Goal: Information Seeking & Learning: Learn about a topic

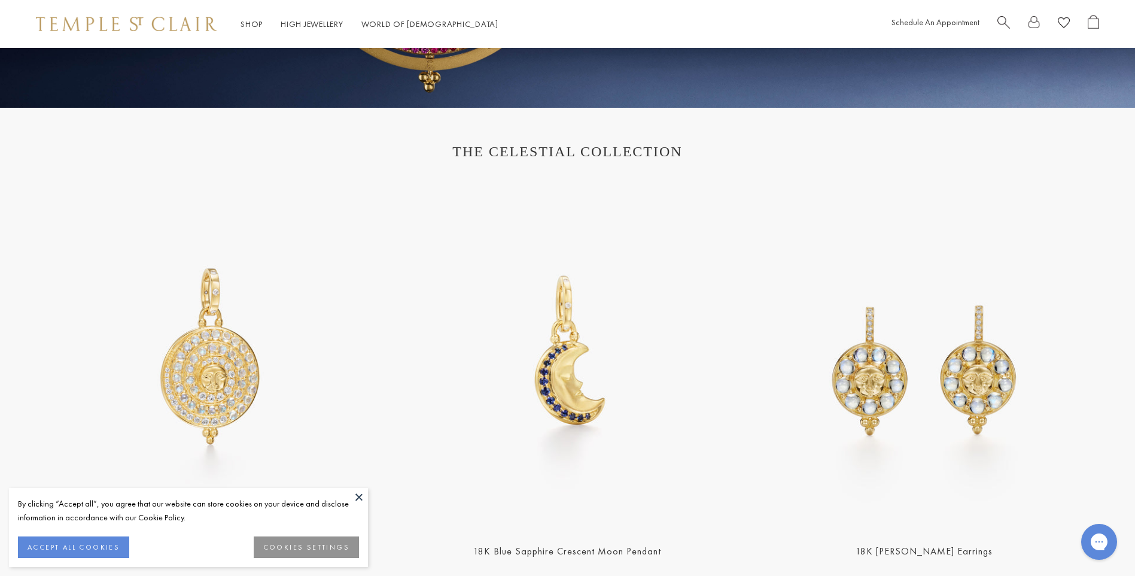
click at [357, 496] on button at bounding box center [359, 497] width 18 height 18
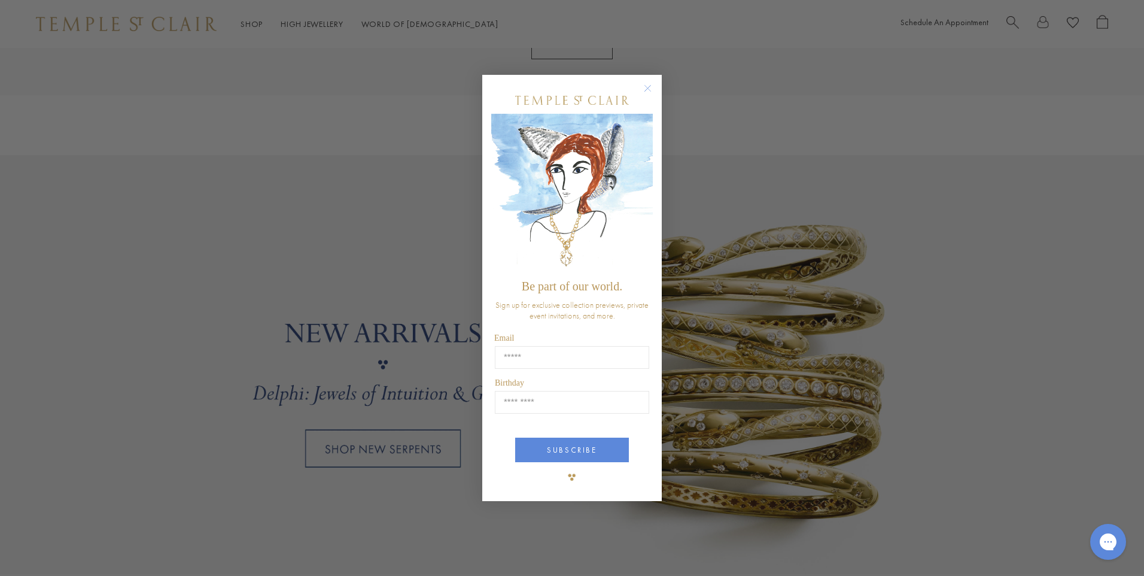
scroll to position [901, 0]
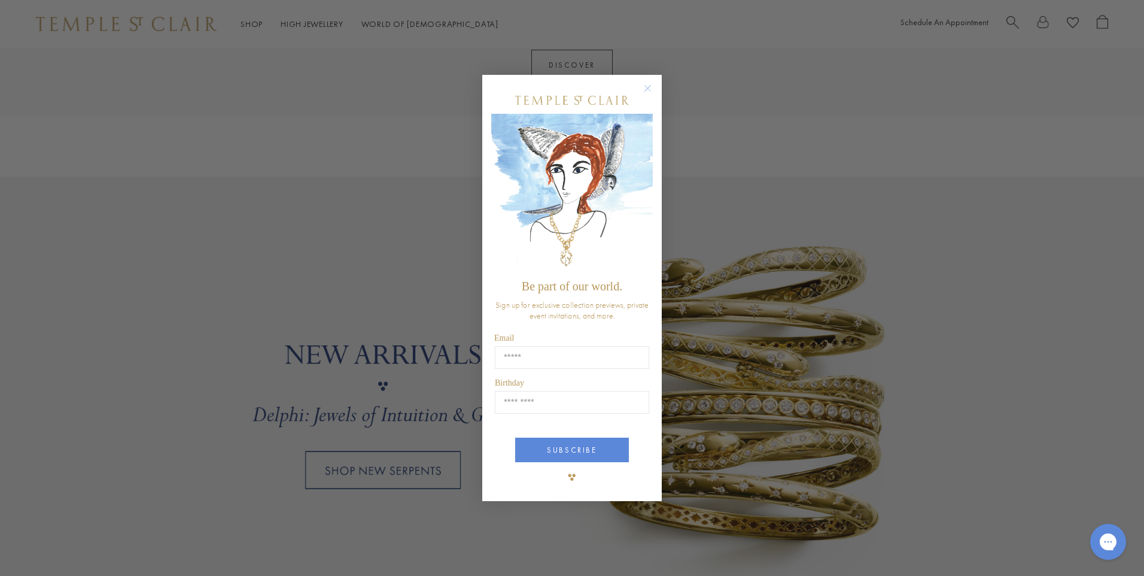
click at [649, 89] on circle "Close dialog" at bounding box center [648, 88] width 14 height 14
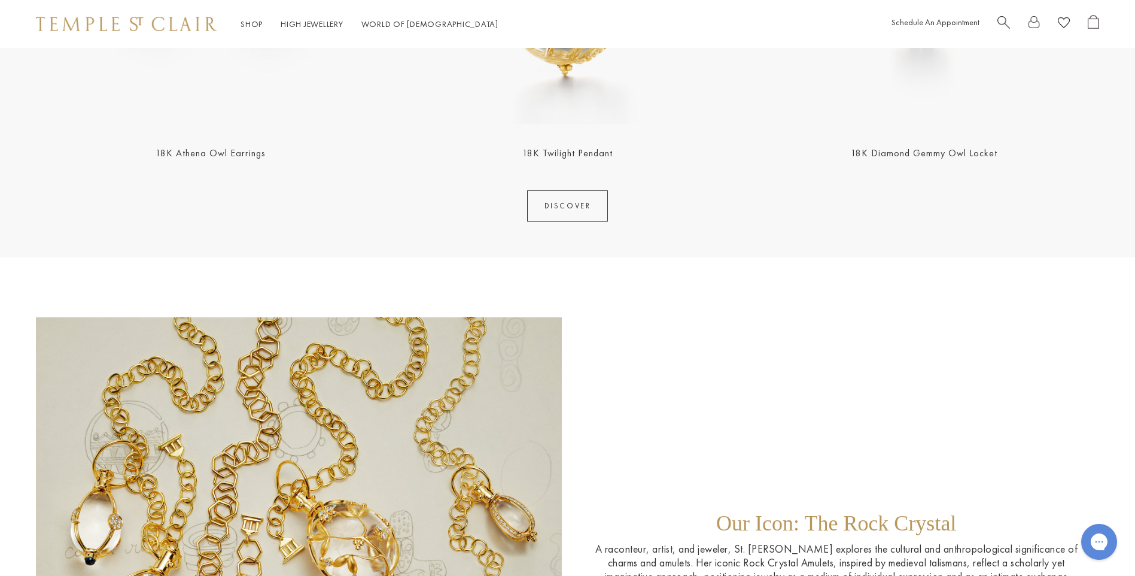
scroll to position [1531, 0]
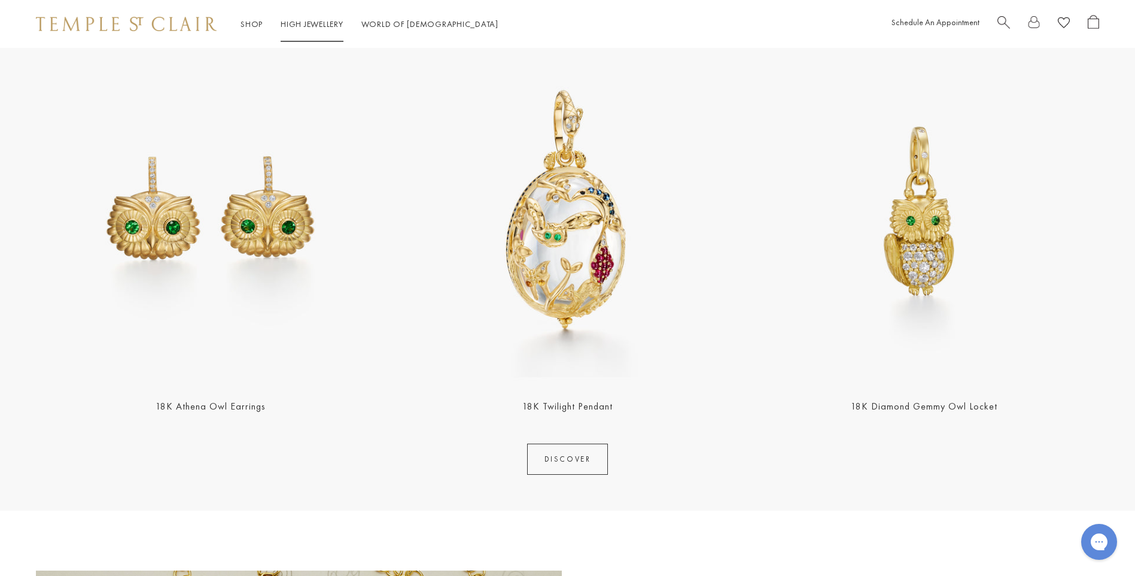
click at [320, 25] on link "High Jewellery High Jewellery" at bounding box center [312, 24] width 63 height 11
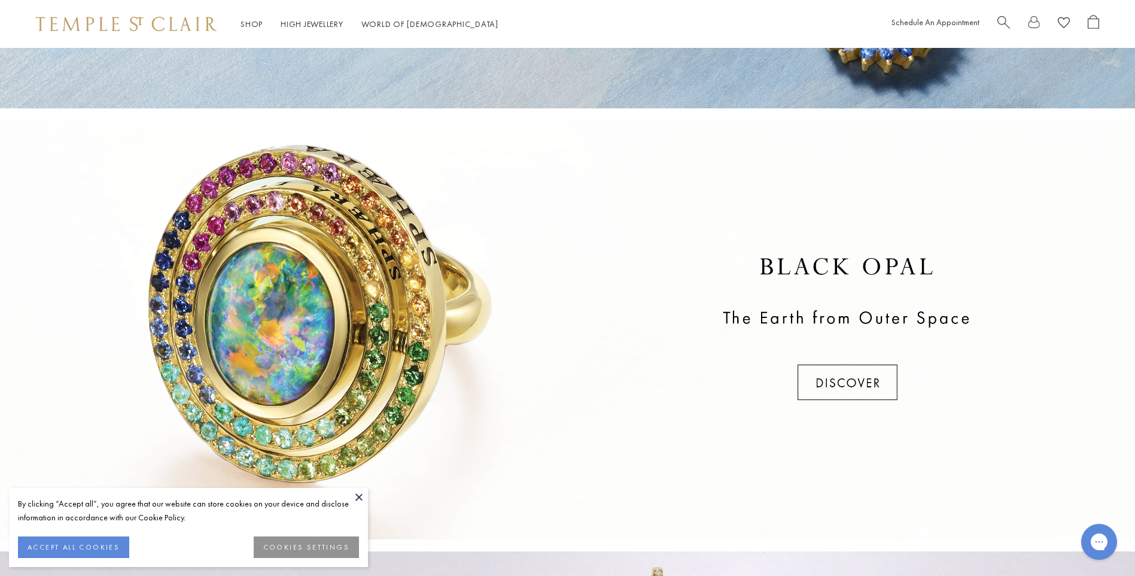
scroll to position [359, 0]
click at [359, 494] on button at bounding box center [359, 497] width 18 height 18
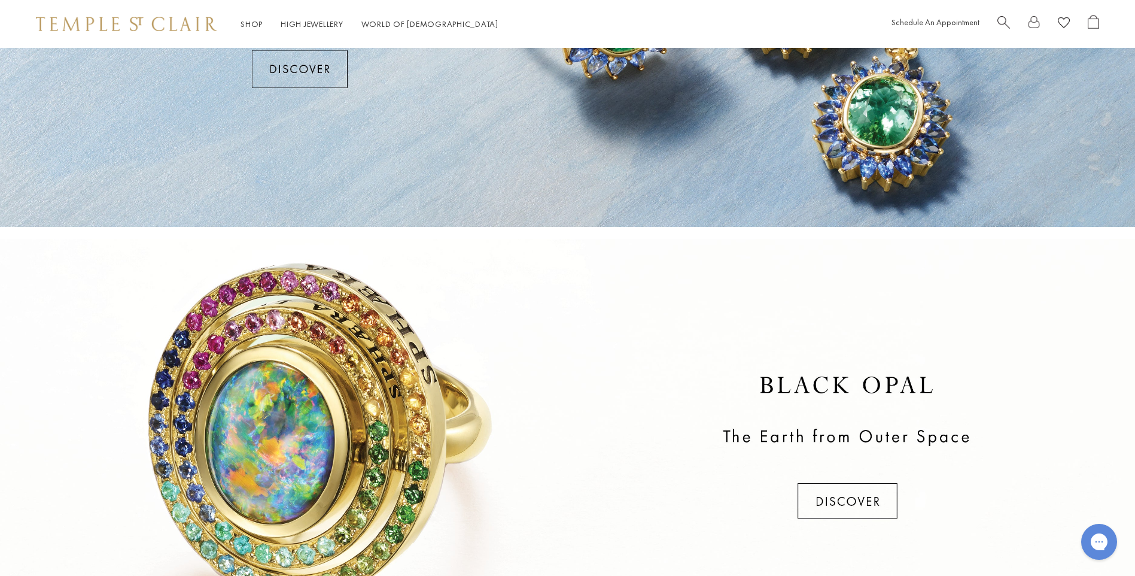
scroll to position [0, 0]
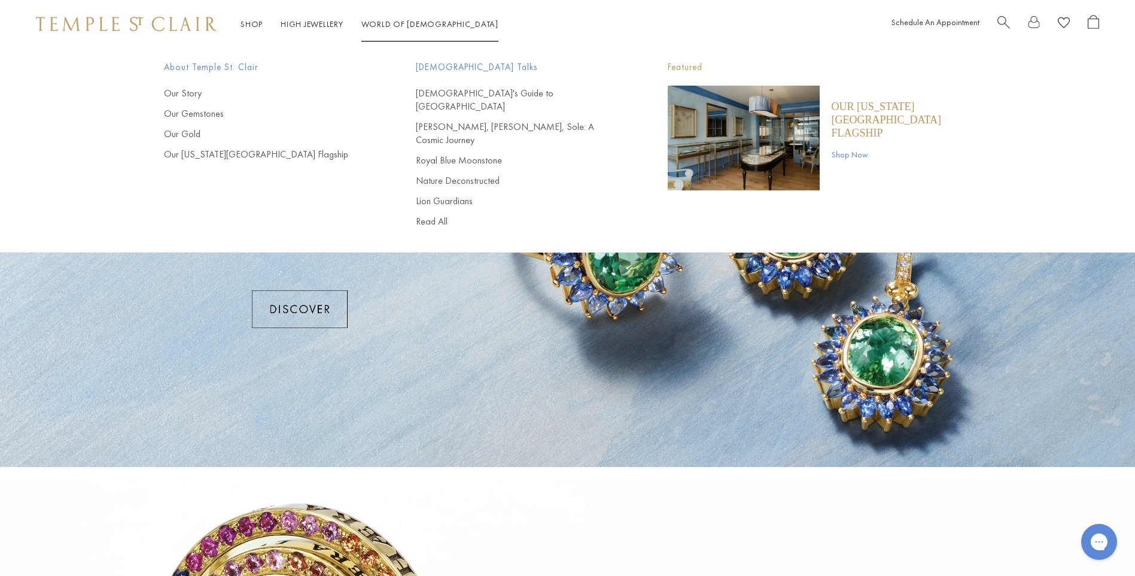
click at [392, 20] on link "World of Temple World of Temple" at bounding box center [429, 24] width 137 height 11
click at [478, 94] on link "[DEMOGRAPHIC_DATA]'s Guide to [GEOGRAPHIC_DATA]" at bounding box center [518, 100] width 204 height 26
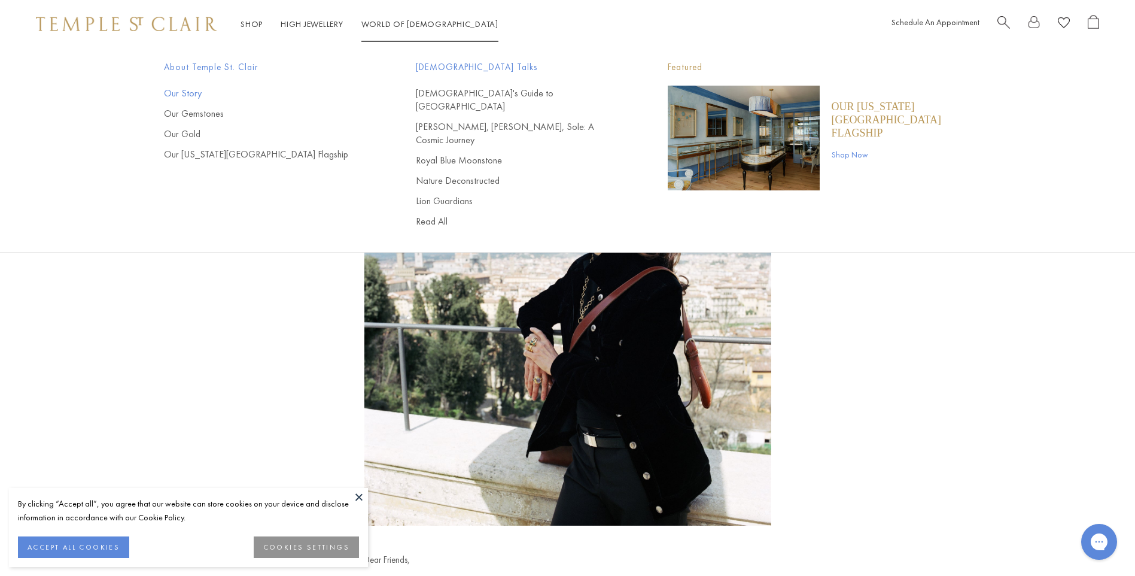
click at [183, 94] on link "Our Story" at bounding box center [266, 93] width 204 height 13
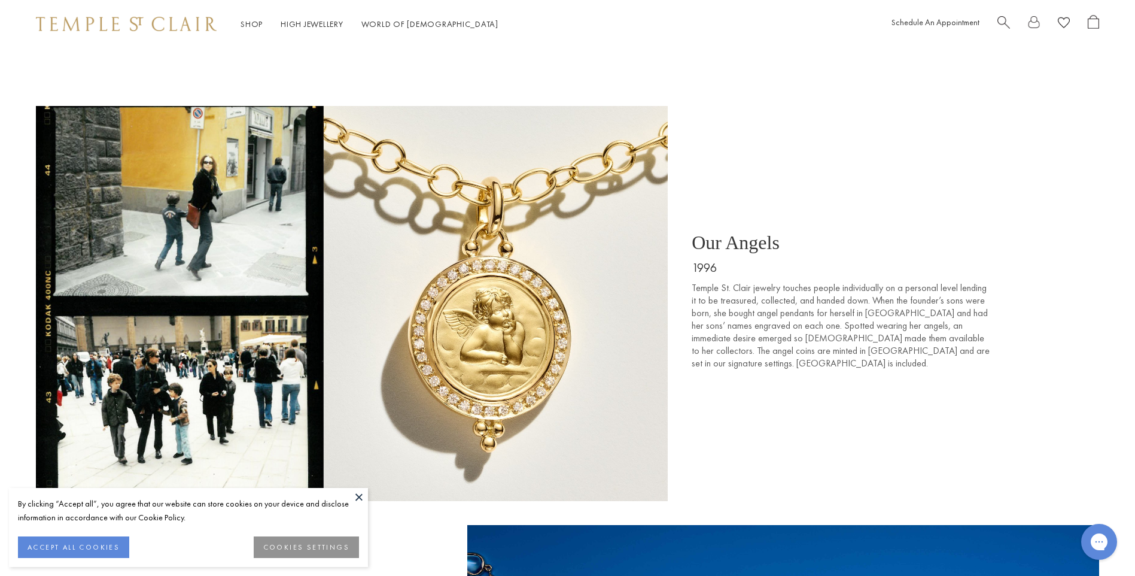
scroll to position [2274, 0]
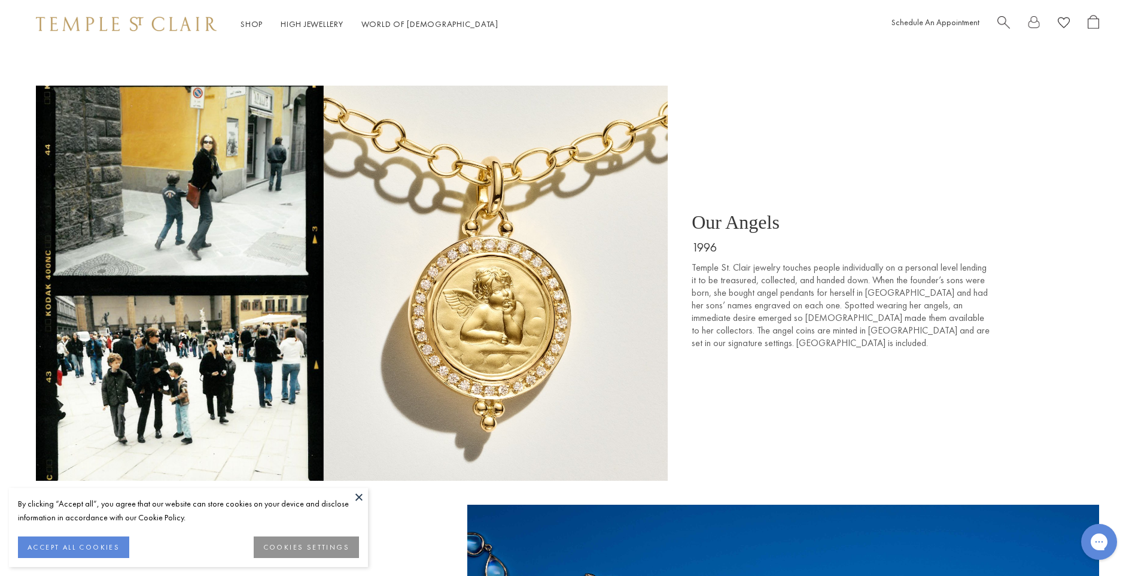
click at [360, 496] on button at bounding box center [359, 497] width 18 height 18
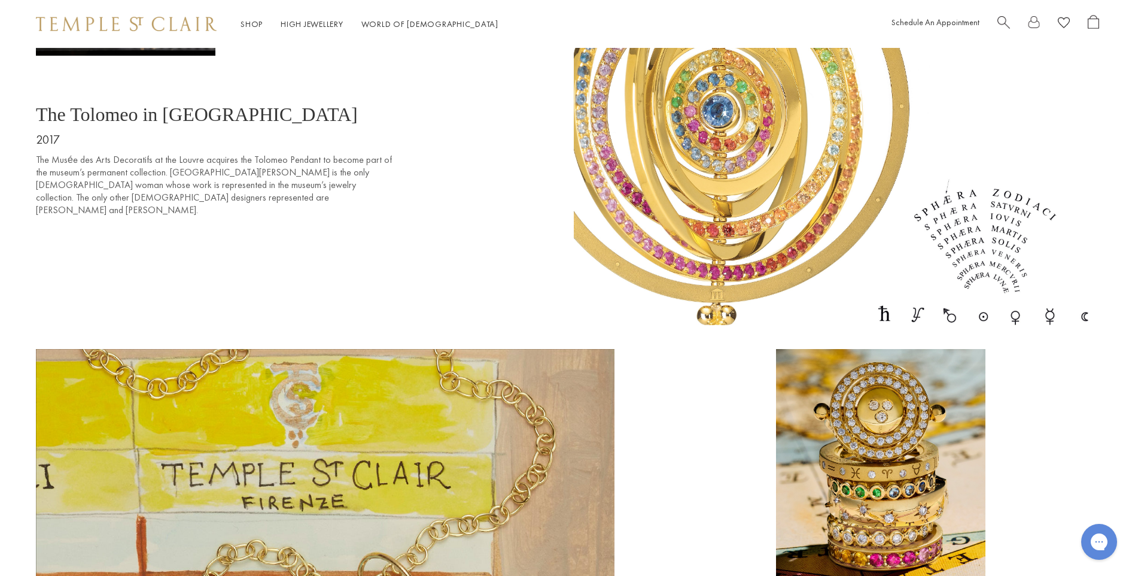
scroll to position [6677, 0]
